Goal: Task Accomplishment & Management: Manage account settings

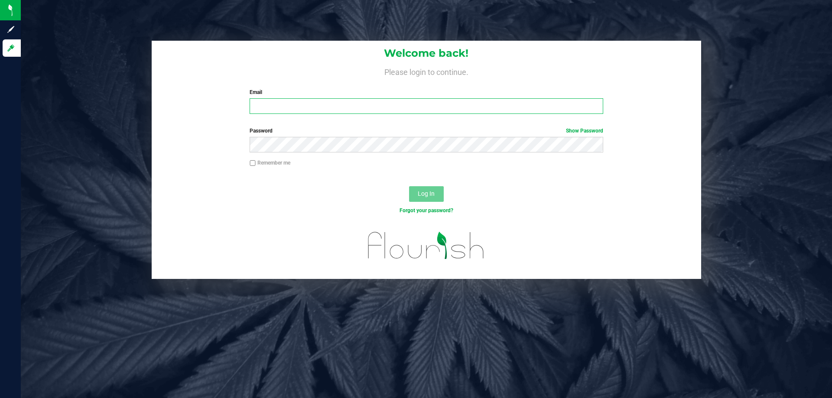
click at [392, 108] on input "Email" at bounding box center [426, 106] width 353 height 16
click at [277, 108] on input "[EMAIL_ADDRESS][DOMAIN_NAME]" at bounding box center [426, 106] width 353 height 16
type input "[EMAIL_ADDRESS][PERSON_NAME][DOMAIN_NAME]"
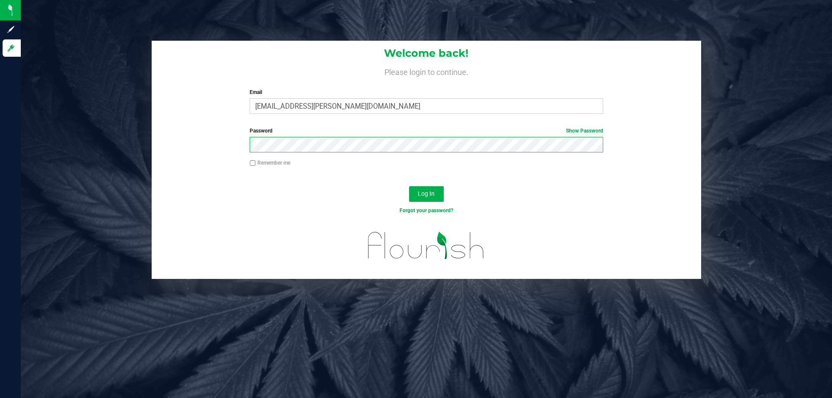
click at [409, 186] on button "Log In" at bounding box center [426, 194] width 35 height 16
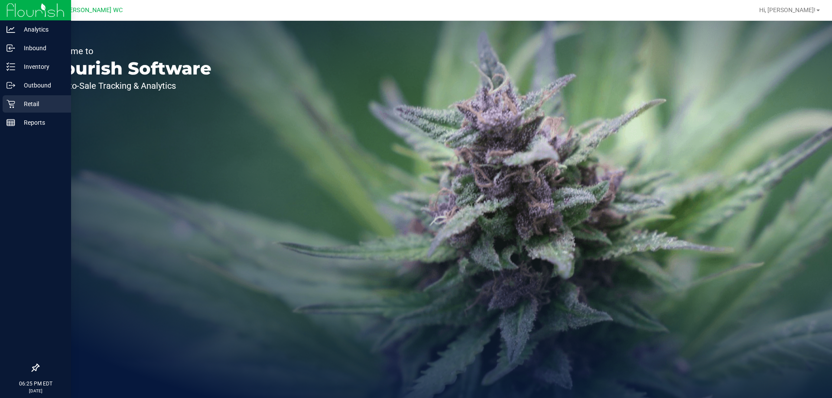
click at [17, 103] on p "Retail" at bounding box center [41, 104] width 52 height 10
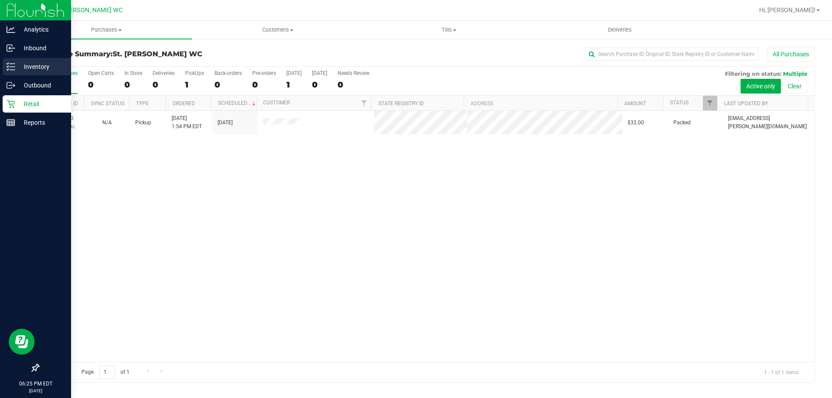
click at [13, 71] on div "Inventory" at bounding box center [37, 66] width 69 height 17
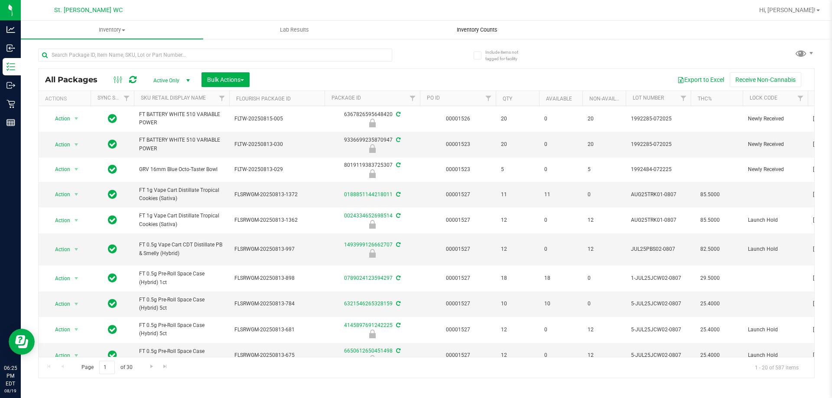
click at [457, 29] on span "Inventory Counts" at bounding box center [477, 30] width 64 height 8
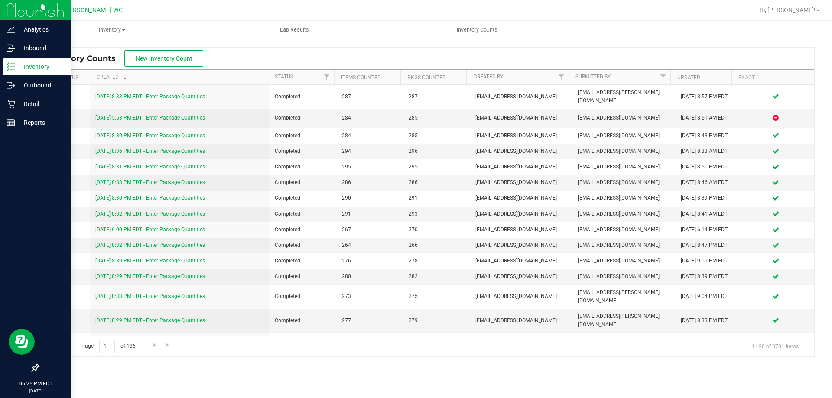
click at [24, 70] on p "Inventory" at bounding box center [41, 67] width 52 height 10
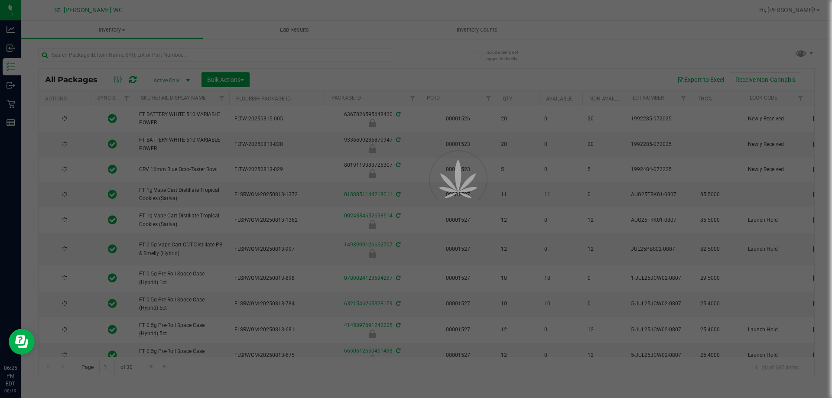
click at [692, 80] on div at bounding box center [416, 199] width 832 height 398
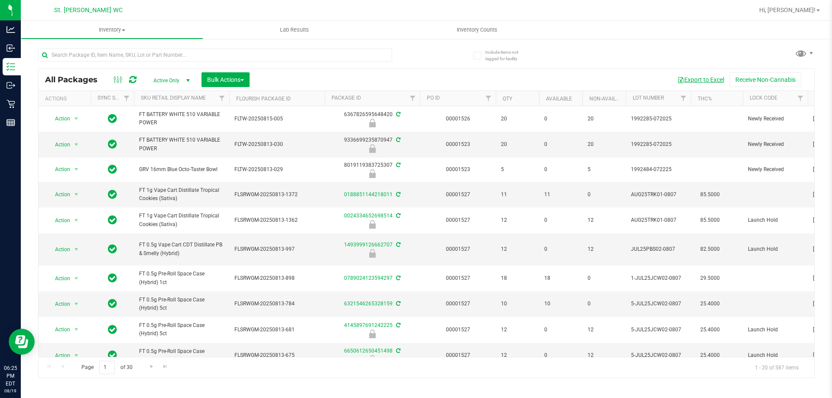
click at [692, 80] on button "Export to Excel" at bounding box center [701, 79] width 58 height 15
click at [195, 50] on input "text" at bounding box center [215, 55] width 354 height 13
type input "silo"
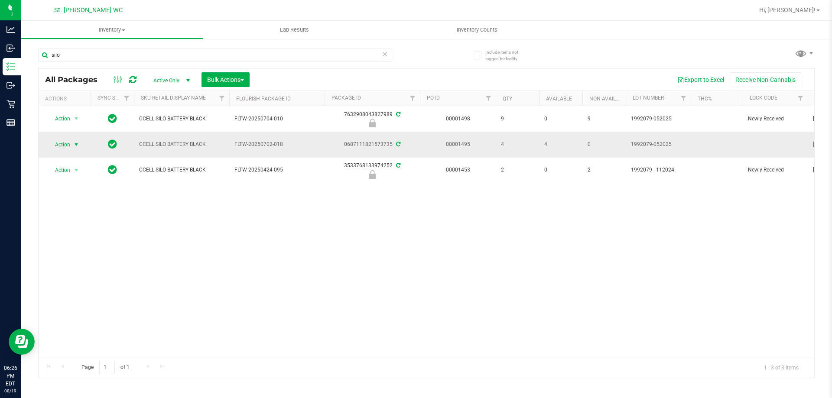
click at [55, 143] on span "Action" at bounding box center [58, 145] width 23 height 12
click at [79, 220] on li "Lock package" at bounding box center [81, 223] width 67 height 13
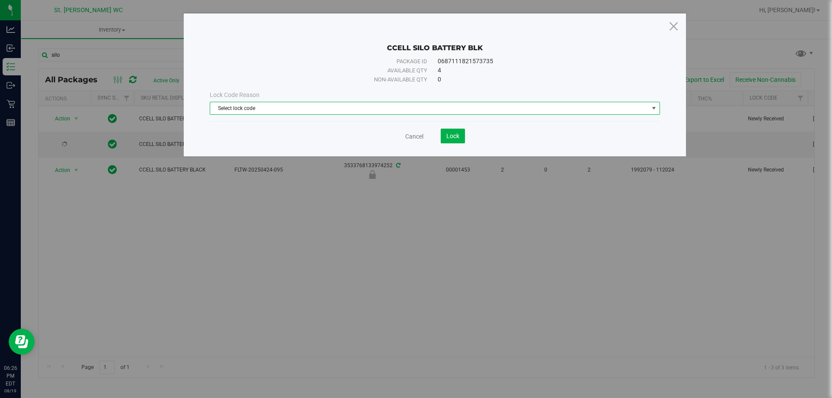
click at [238, 110] on span "Select lock code" at bounding box center [429, 108] width 439 height 12
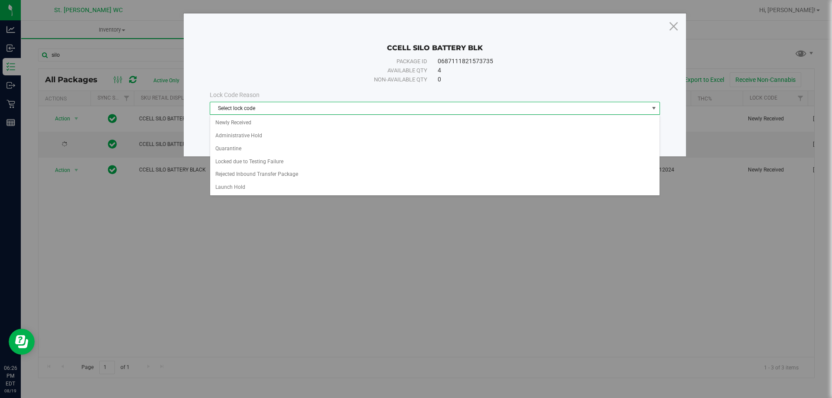
click at [241, 113] on span "Select lock code" at bounding box center [429, 108] width 439 height 12
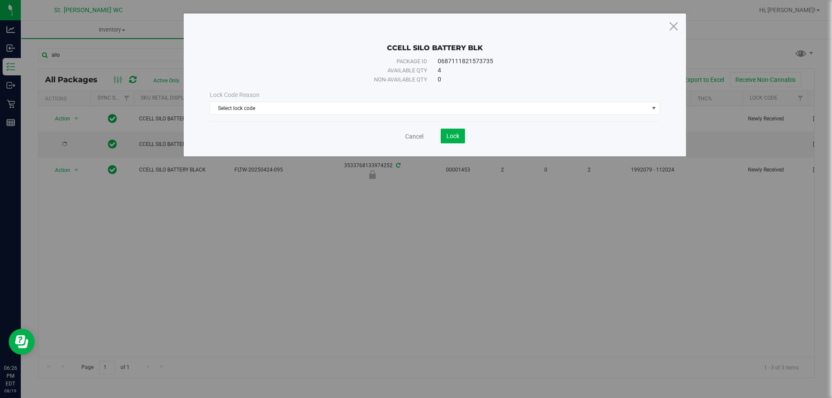
click at [243, 119] on div "Lock Code Reason Select lock code Select lock code Newly Received Administrativ…" at bounding box center [434, 102] width 463 height 37
click at [247, 112] on span "Select lock code" at bounding box center [429, 108] width 439 height 12
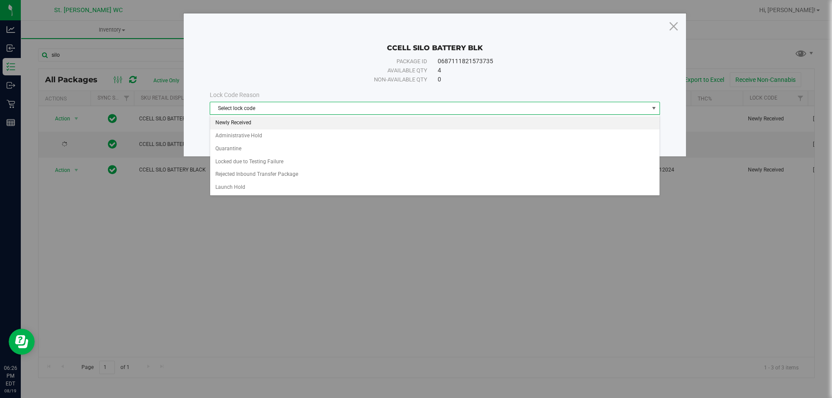
click at [246, 120] on li "Newly Received" at bounding box center [435, 123] width 450 height 13
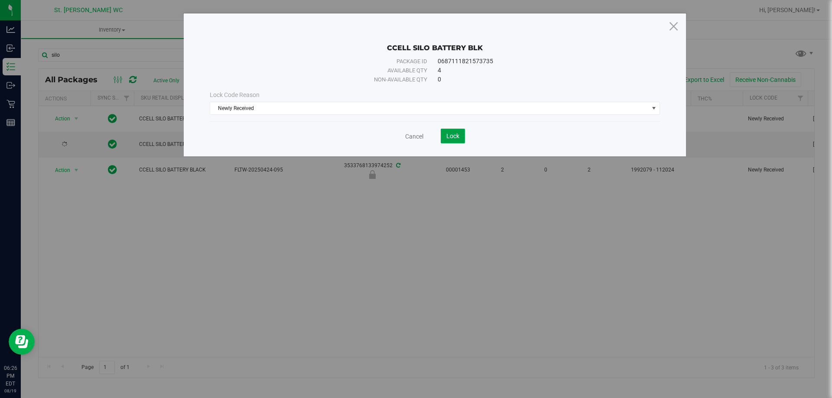
click at [444, 134] on button "Lock" at bounding box center [453, 136] width 24 height 15
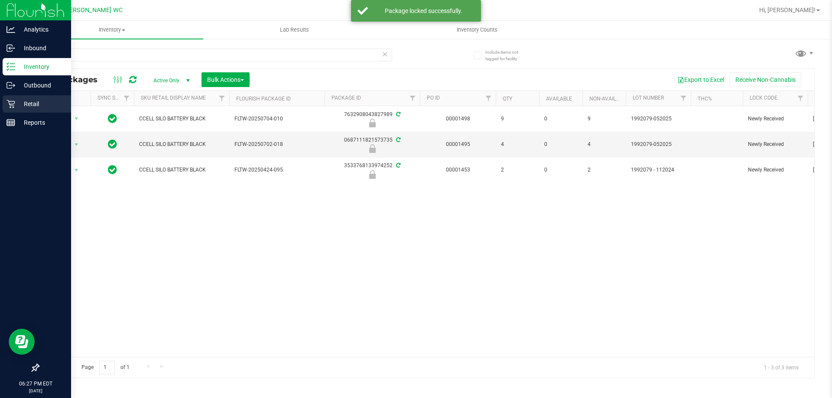
click at [5, 104] on div "Retail" at bounding box center [37, 103] width 69 height 17
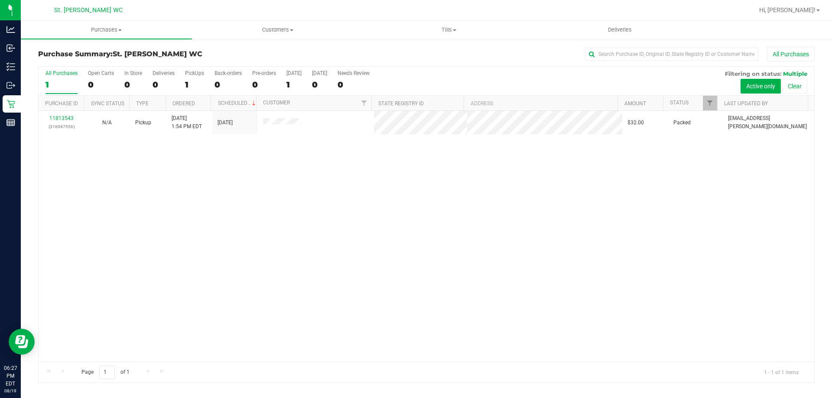
click at [147, 217] on div "11813543 (316047556) N/A Pickup [DATE] 1:54 PM EDT 8/19/2025 $32.00 Packed [EMA…" at bounding box center [427, 236] width 776 height 251
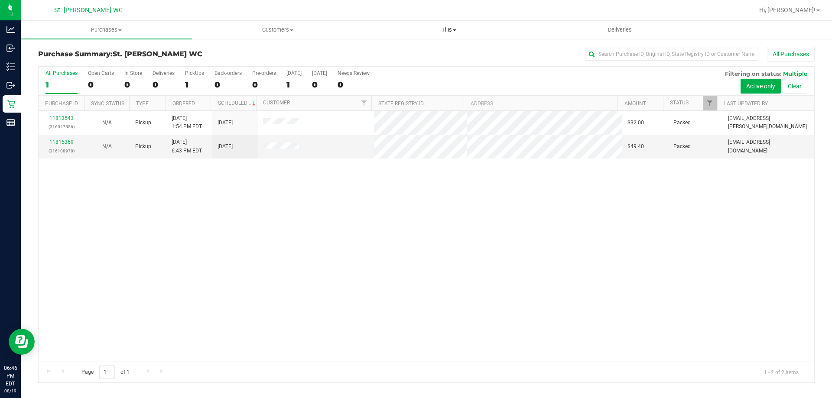
click at [453, 28] on span "Tills" at bounding box center [449, 30] width 170 height 8
click at [413, 53] on span "Manage tills" at bounding box center [392, 52] width 59 height 7
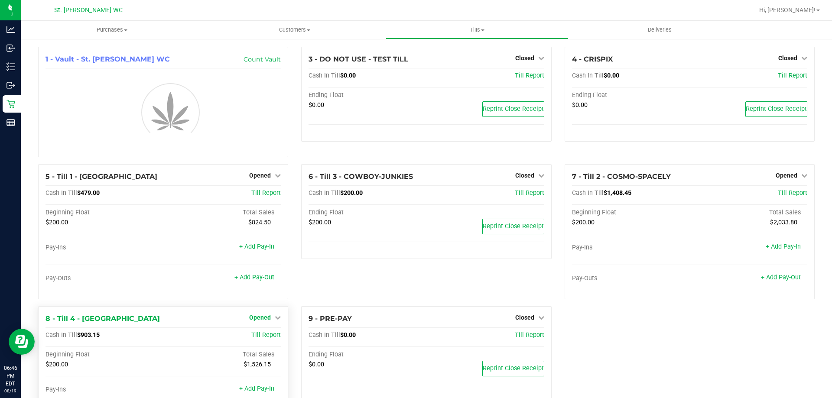
click at [263, 315] on span "Opened" at bounding box center [260, 317] width 22 height 7
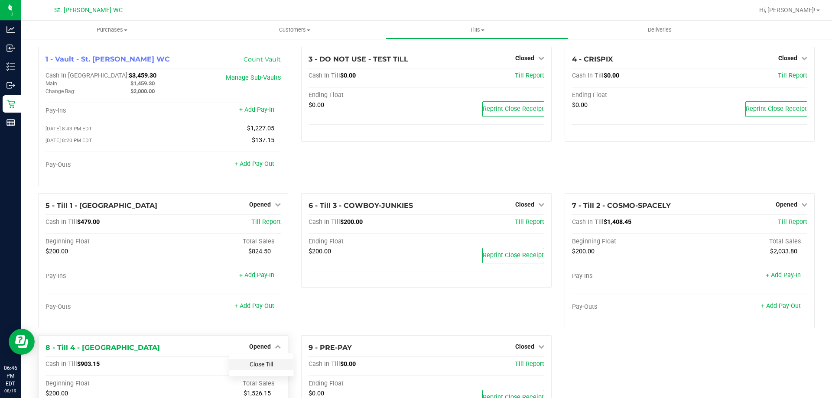
click at [263, 367] on link "Close Till" at bounding box center [261, 364] width 23 height 7
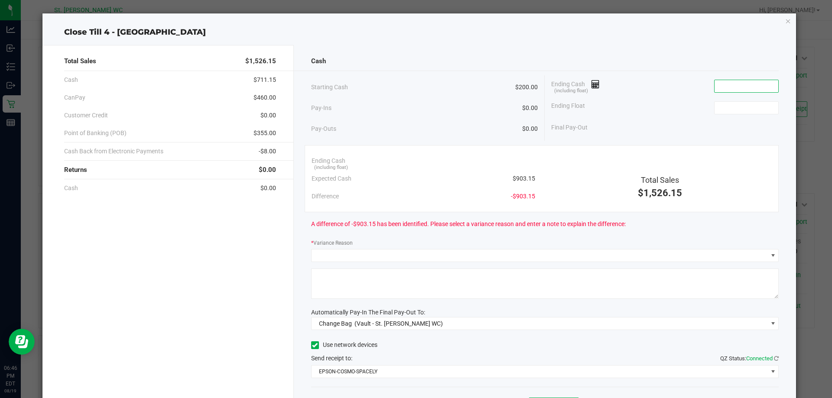
click at [741, 89] on input at bounding box center [747, 86] width 64 height 12
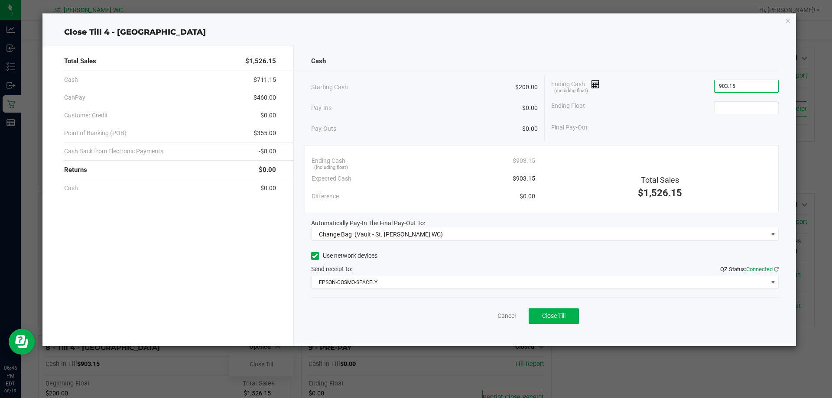
type input "$903.15"
type input "$200.00"
click at [680, 112] on div "Ending Float $200.00" at bounding box center [665, 108] width 228 height 22
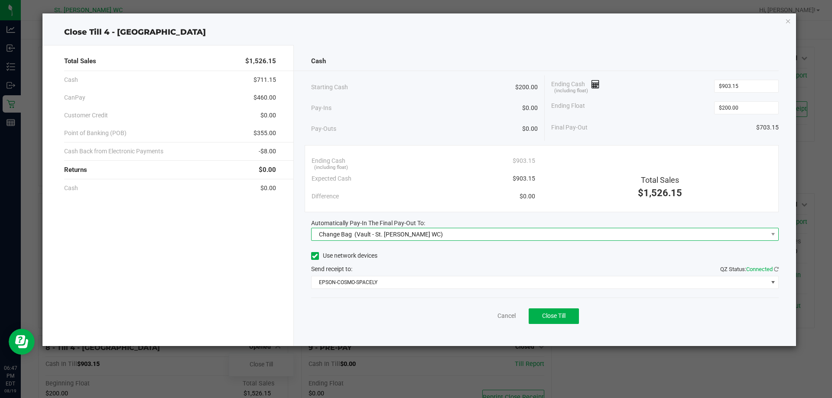
click at [504, 240] on span "Change Bag (Vault - St. [PERSON_NAME] WC)" at bounding box center [540, 234] width 457 height 12
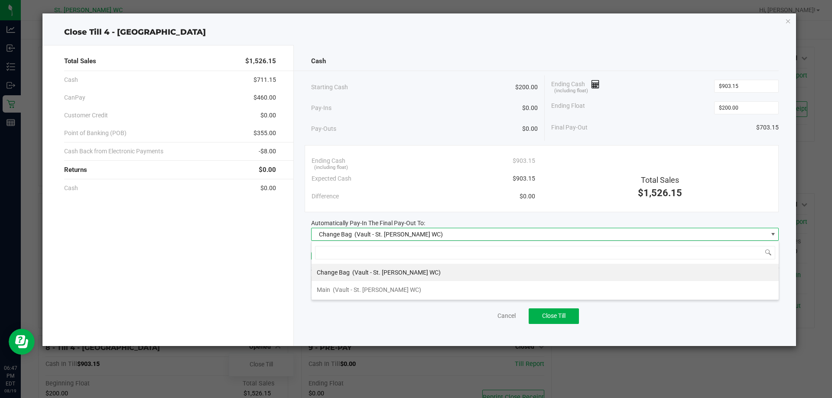
scroll to position [13, 468]
click at [462, 292] on li "Main (Vault - St. [PERSON_NAME] WC)" at bounding box center [545, 289] width 467 height 17
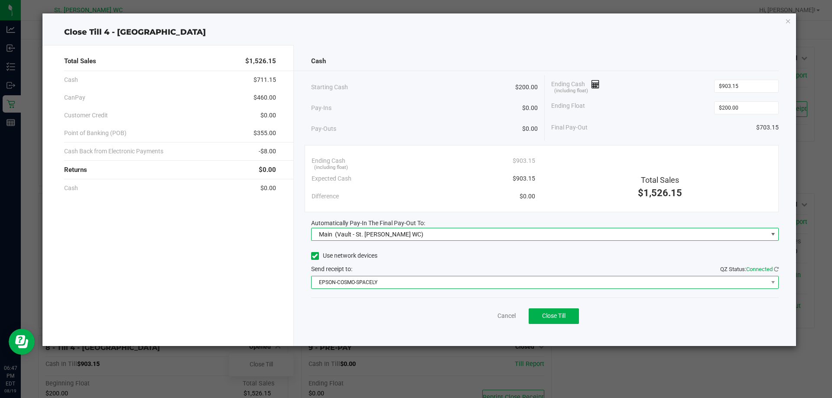
click at [459, 287] on span "EPSON-COSMO-SPACELY" at bounding box center [540, 283] width 457 height 12
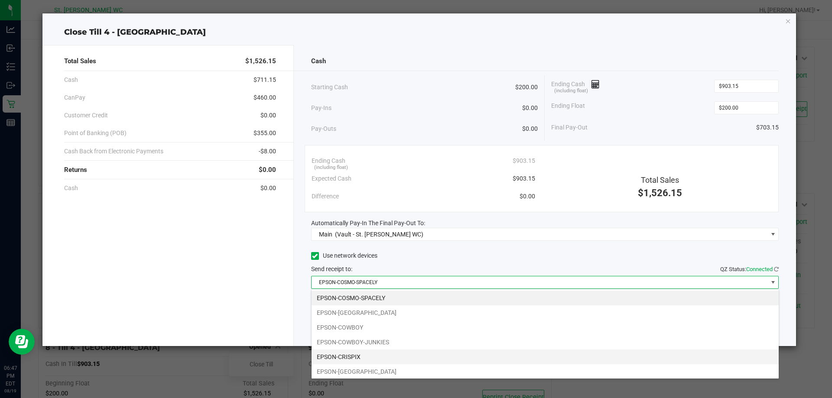
click at [431, 356] on li "EPSON-CRISPIX" at bounding box center [545, 357] width 467 height 15
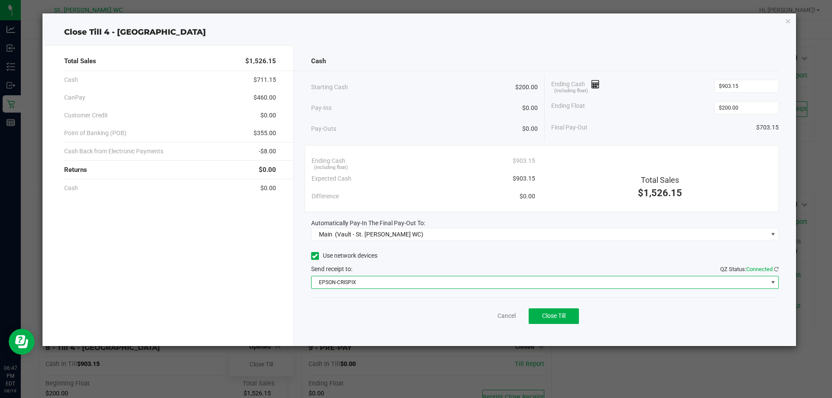
click at [455, 261] on div "Use network devices" at bounding box center [545, 256] width 468 height 13
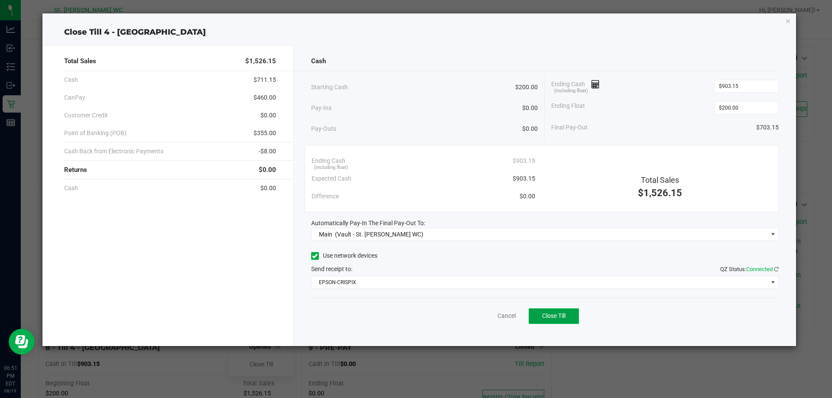
click at [563, 311] on button "Close Till" at bounding box center [554, 317] width 50 height 16
